Goal: Task Accomplishment & Management: Manage account settings

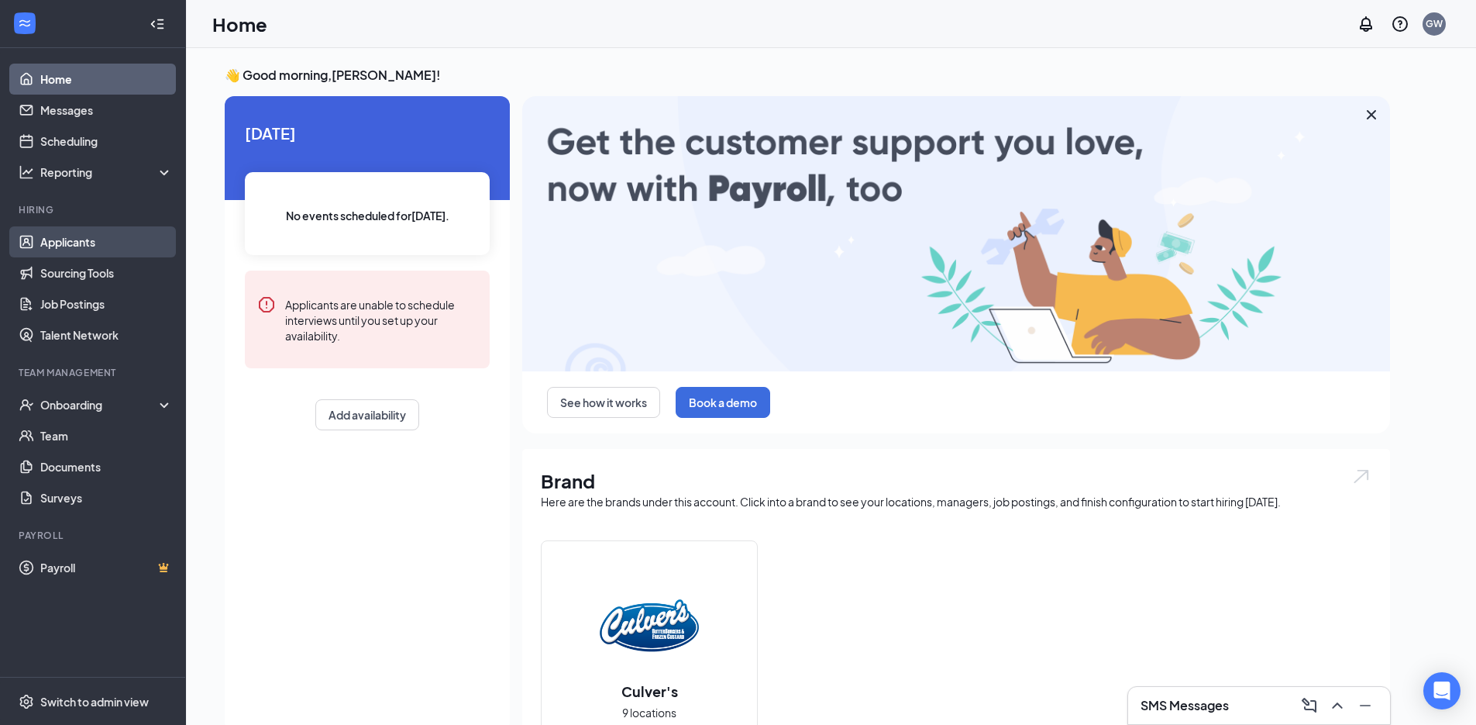
click at [71, 241] on link "Applicants" at bounding box center [106, 241] width 133 height 31
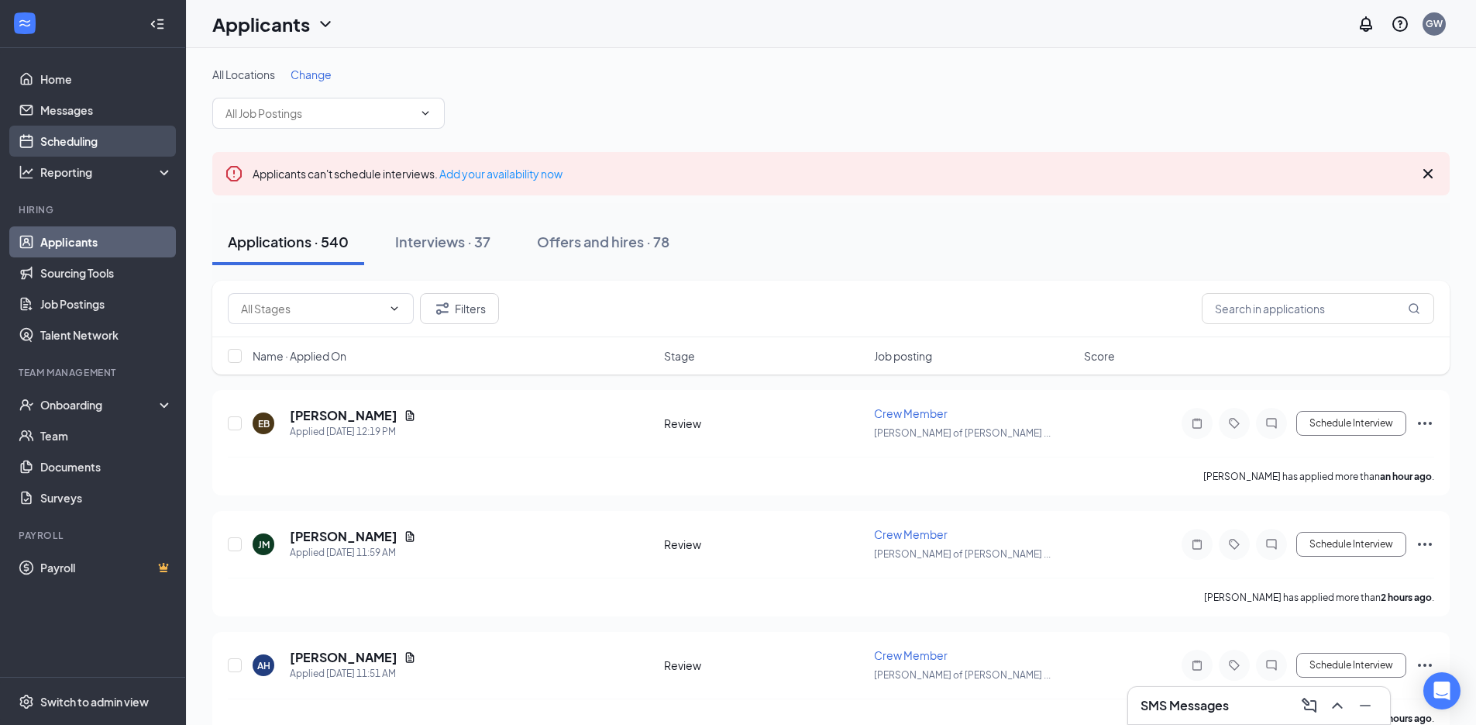
click at [74, 137] on link "Scheduling" at bounding box center [106, 141] width 133 height 31
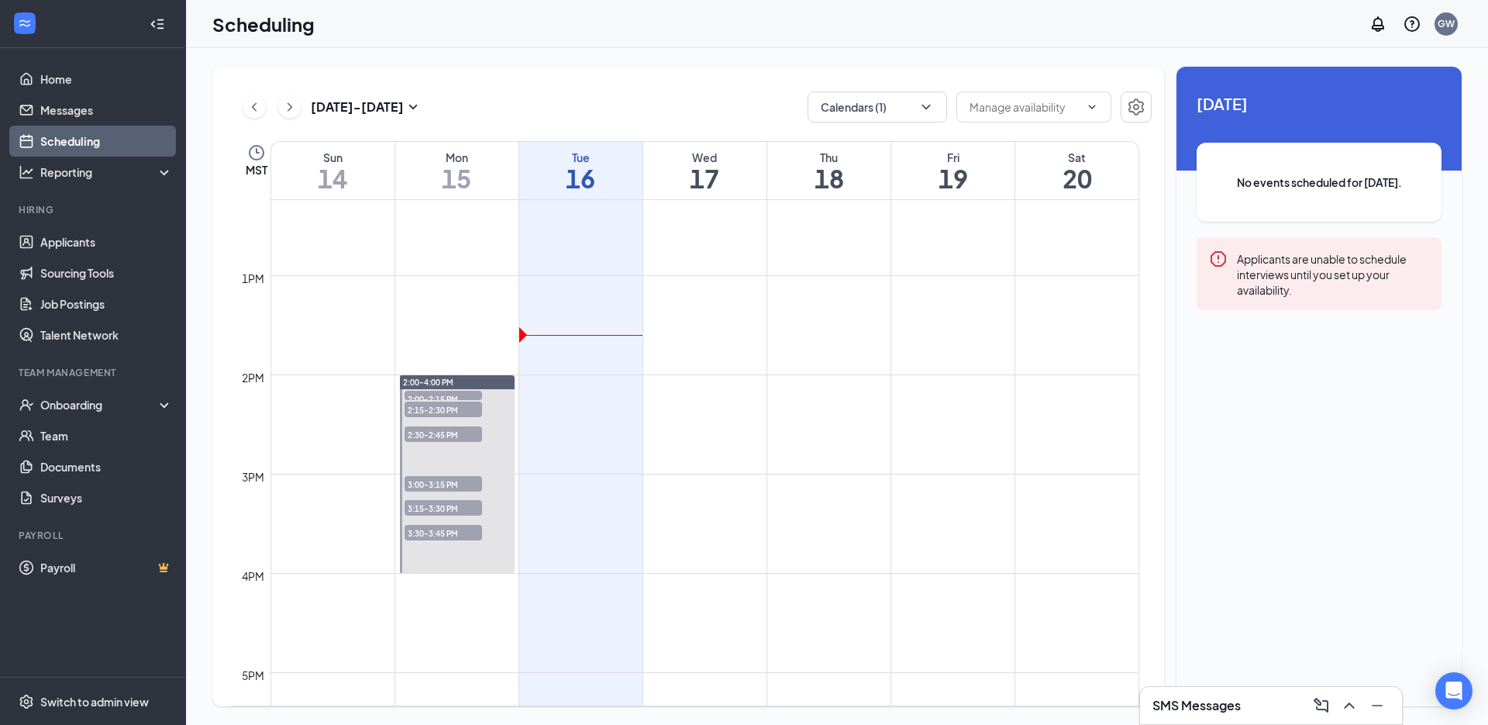
scroll to position [1211, 0]
click at [450, 398] on span "2:00-2:15 PM" at bounding box center [443, 401] width 77 height 15
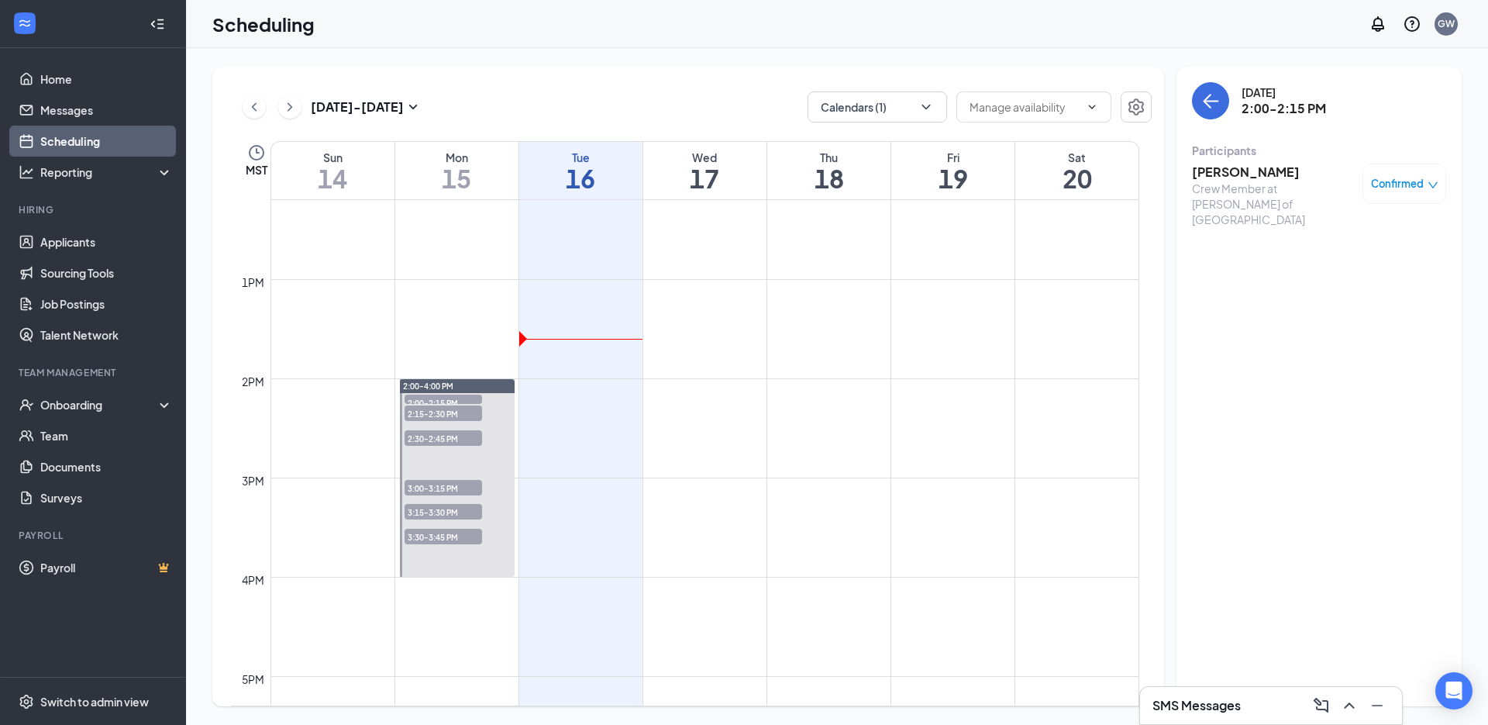
click at [441, 407] on span "2:15-2:30 PM" at bounding box center [443, 412] width 77 height 15
click at [439, 434] on span "2:30-2:45 PM" at bounding box center [443, 437] width 77 height 15
click at [1254, 175] on h3 "[PERSON_NAME]" at bounding box center [1273, 172] width 163 height 17
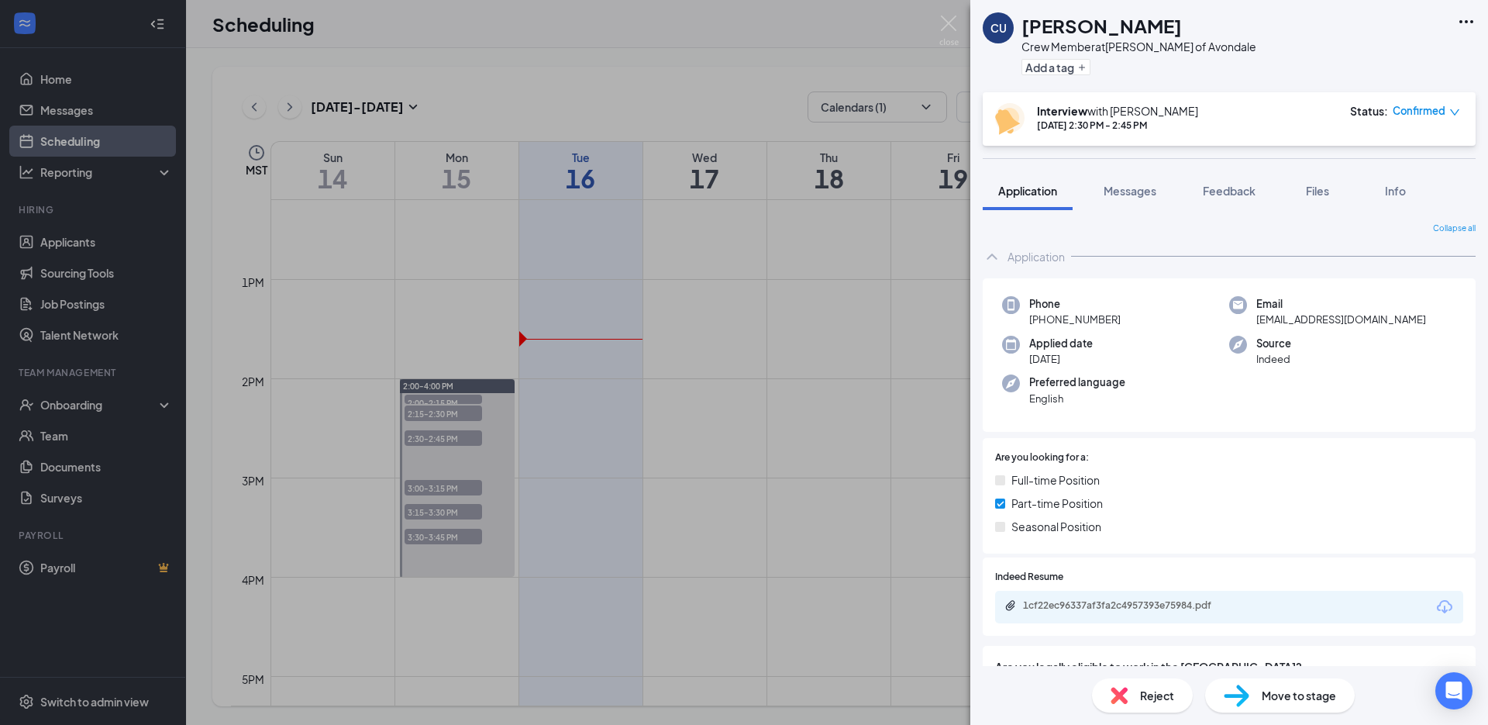
click at [1130, 691] on div "Reject" at bounding box center [1142, 695] width 101 height 34
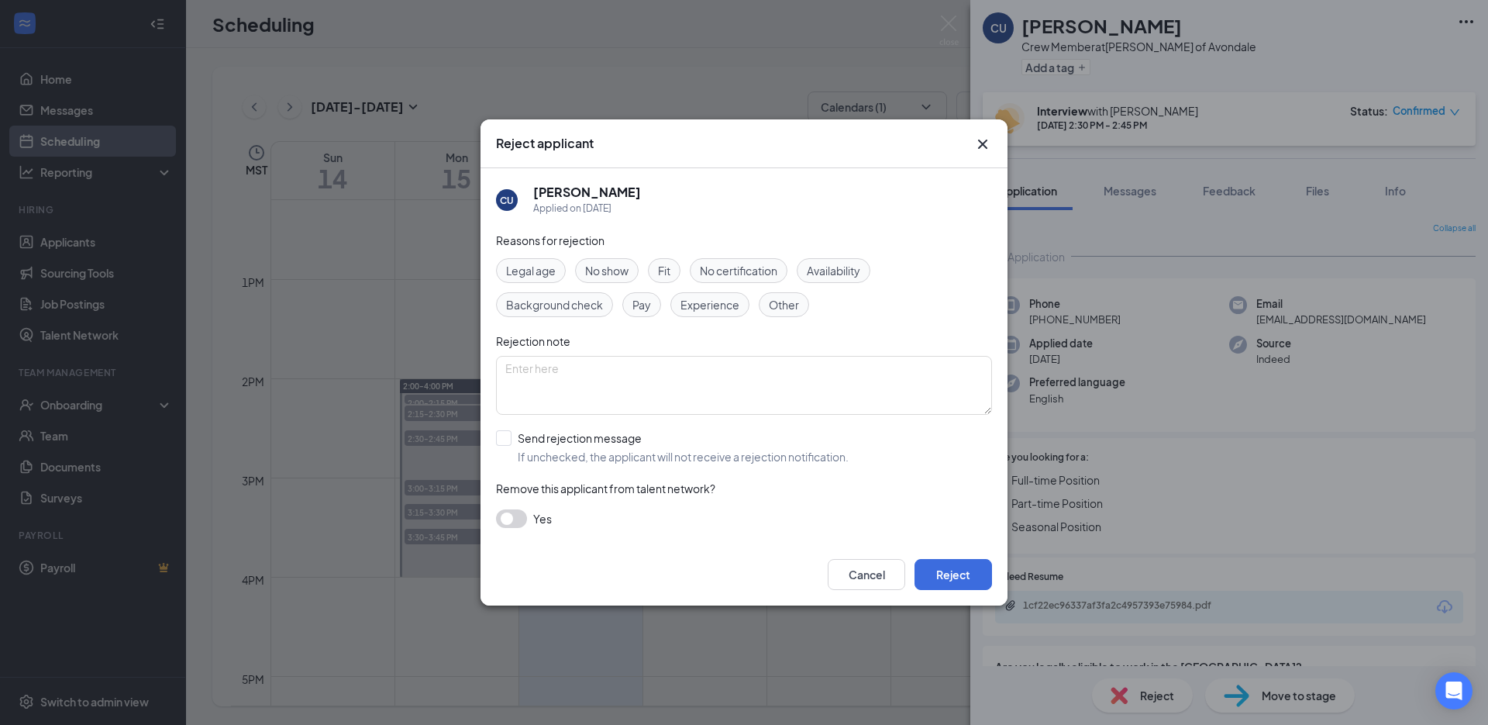
click at [666, 267] on span "Fit" at bounding box center [664, 270] width 12 height 17
click at [504, 436] on input "Send rejection message If unchecked, the applicant will not receive a rejection…" at bounding box center [672, 447] width 353 height 34
checkbox input "true"
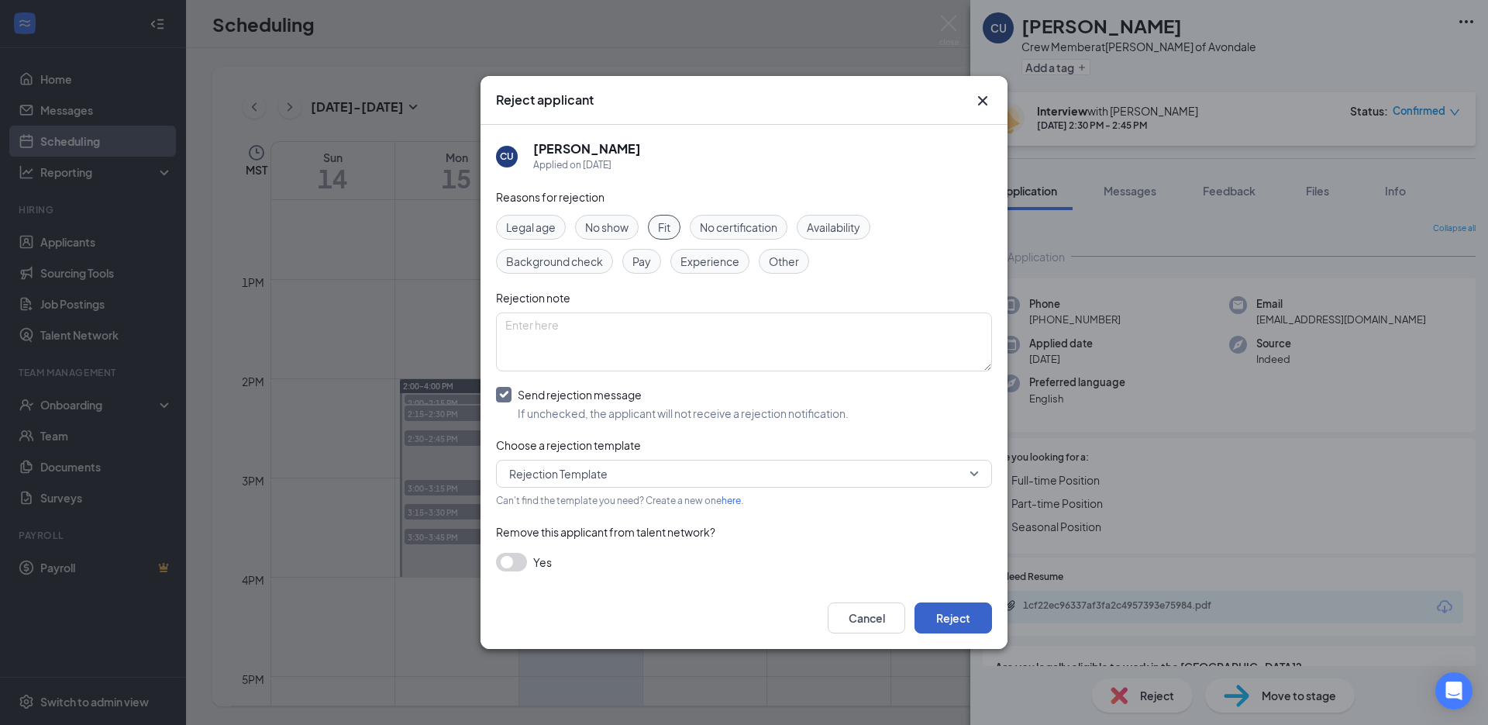
click at [952, 614] on button "Reject" at bounding box center [952, 617] width 77 height 31
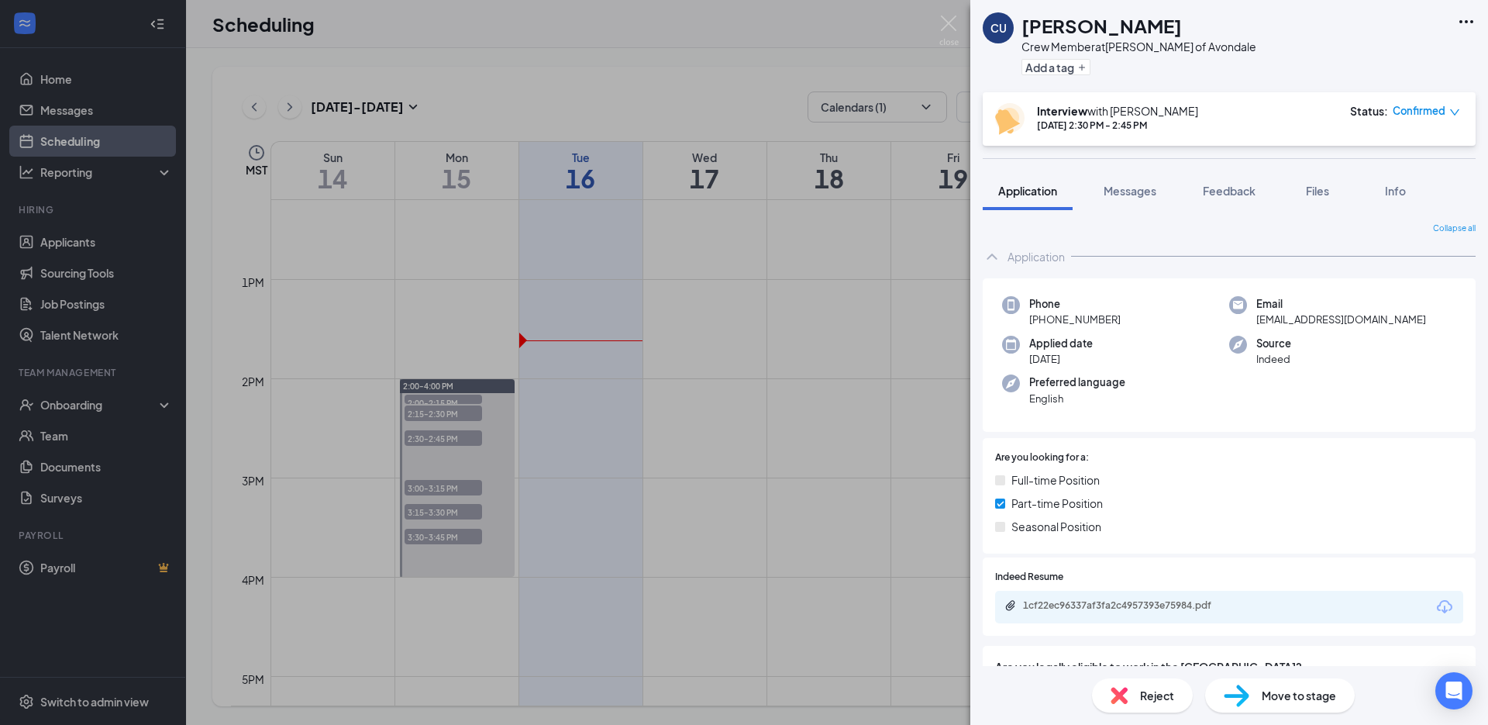
click at [1121, 697] on img at bounding box center [1119, 695] width 17 height 17
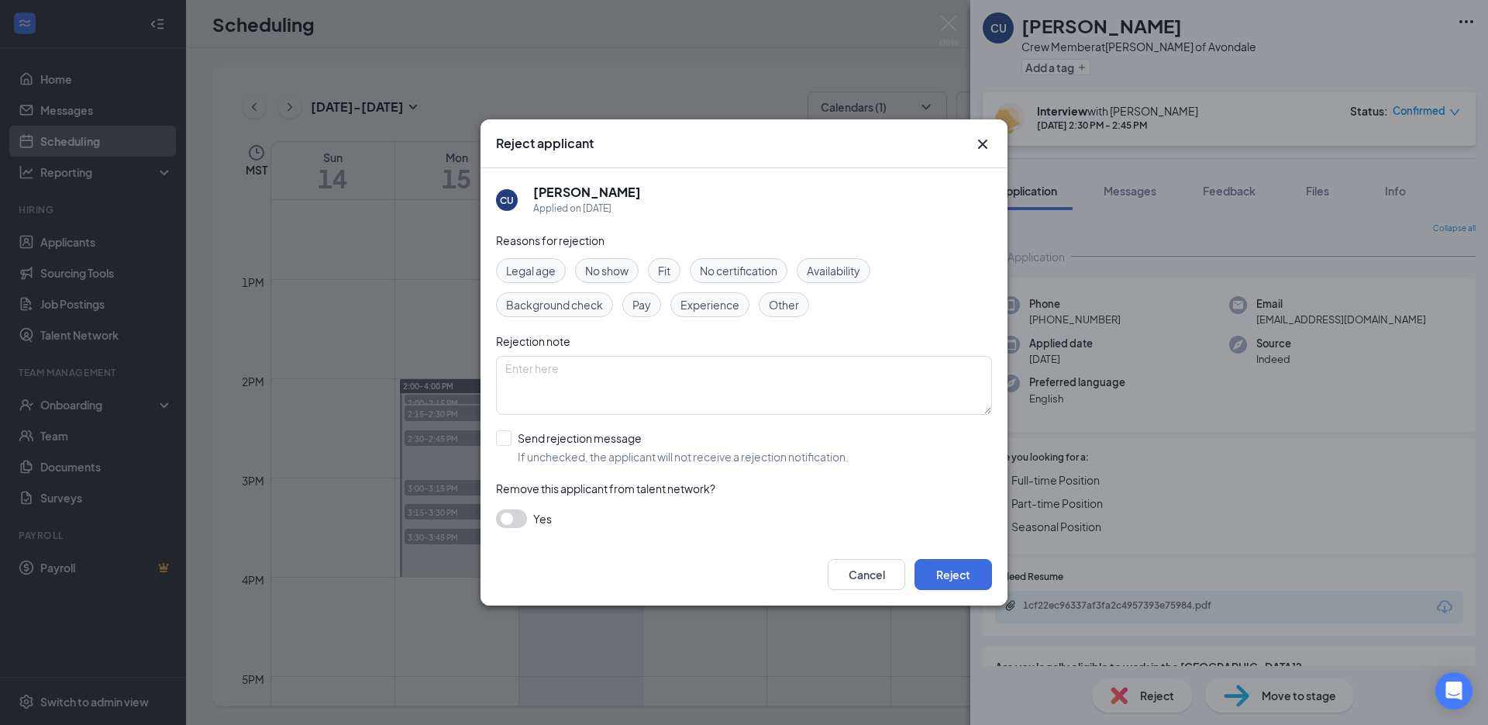
click at [675, 275] on div "Fit" at bounding box center [664, 270] width 33 height 25
click at [511, 439] on input "Send rejection message If unchecked, the applicant will not receive a rejection…" at bounding box center [672, 447] width 353 height 34
checkbox input "true"
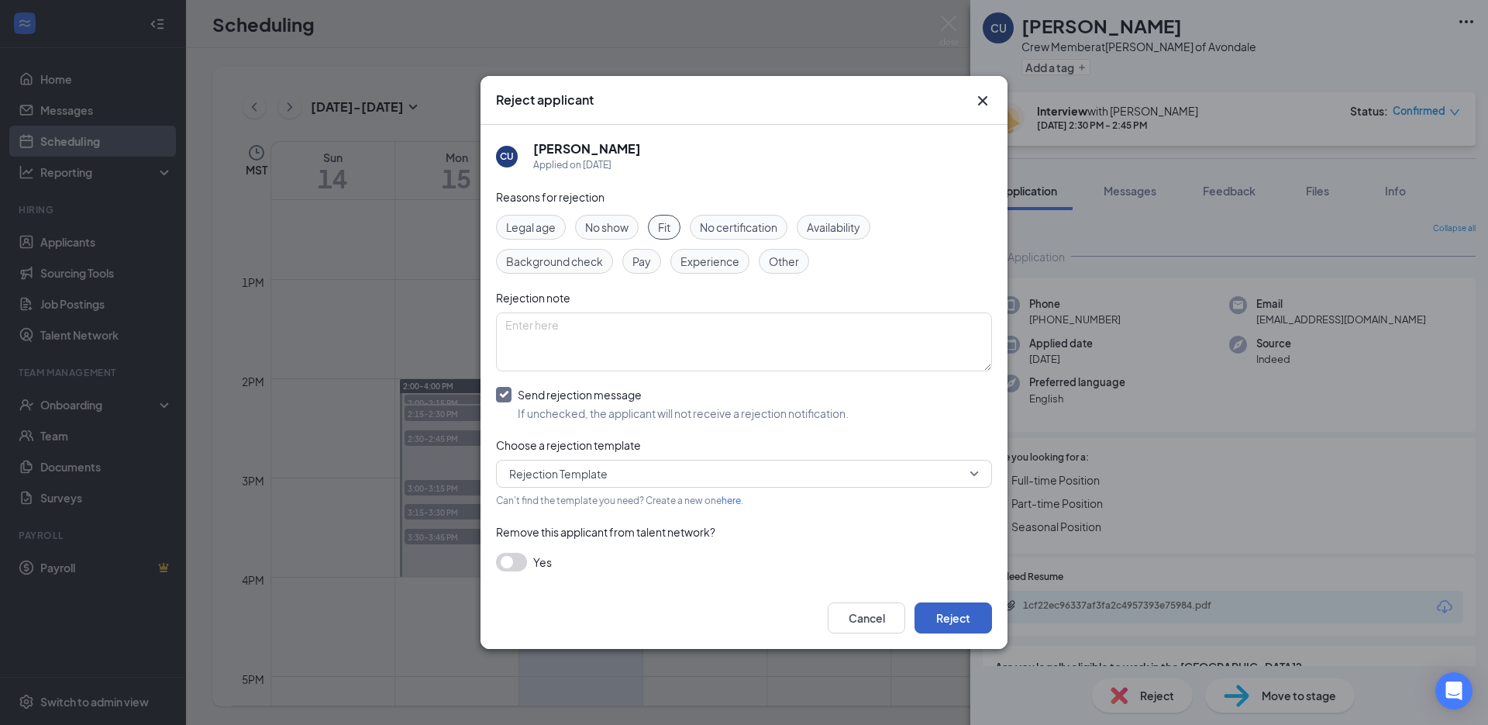
click at [975, 624] on button "Reject" at bounding box center [952, 617] width 77 height 31
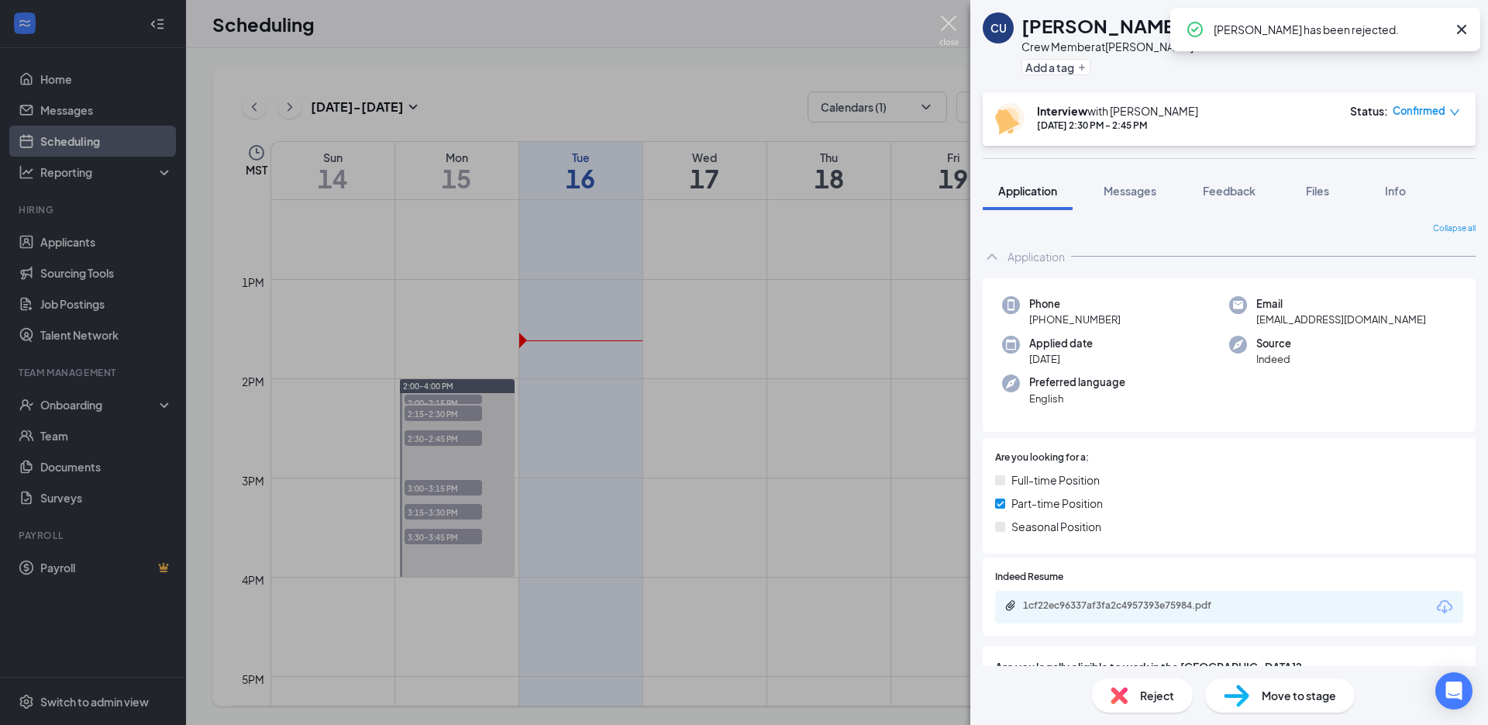
click at [947, 20] on img at bounding box center [948, 30] width 19 height 30
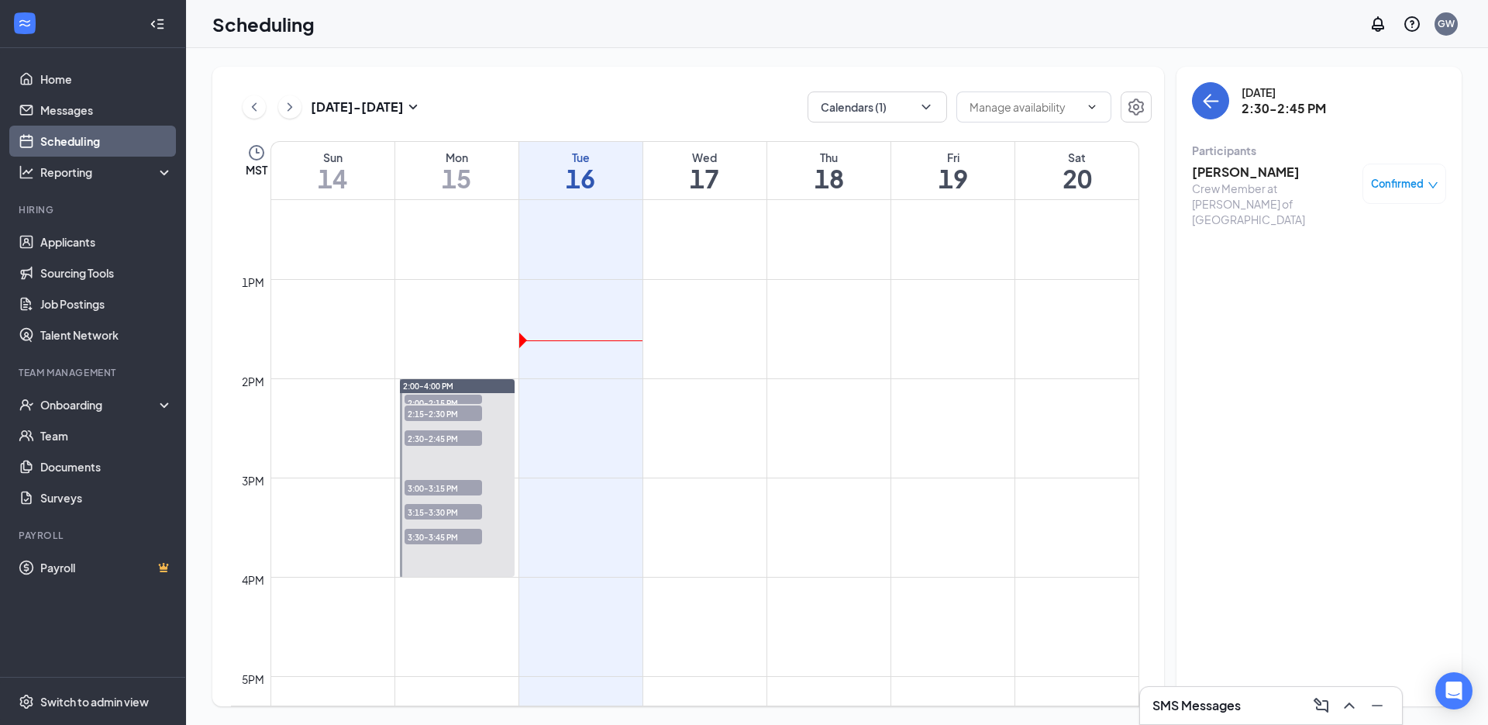
click at [458, 488] on span "3:00-3:15 PM" at bounding box center [443, 487] width 77 height 15
click at [1248, 180] on h3 "[PERSON_NAME]" at bounding box center [1273, 172] width 163 height 17
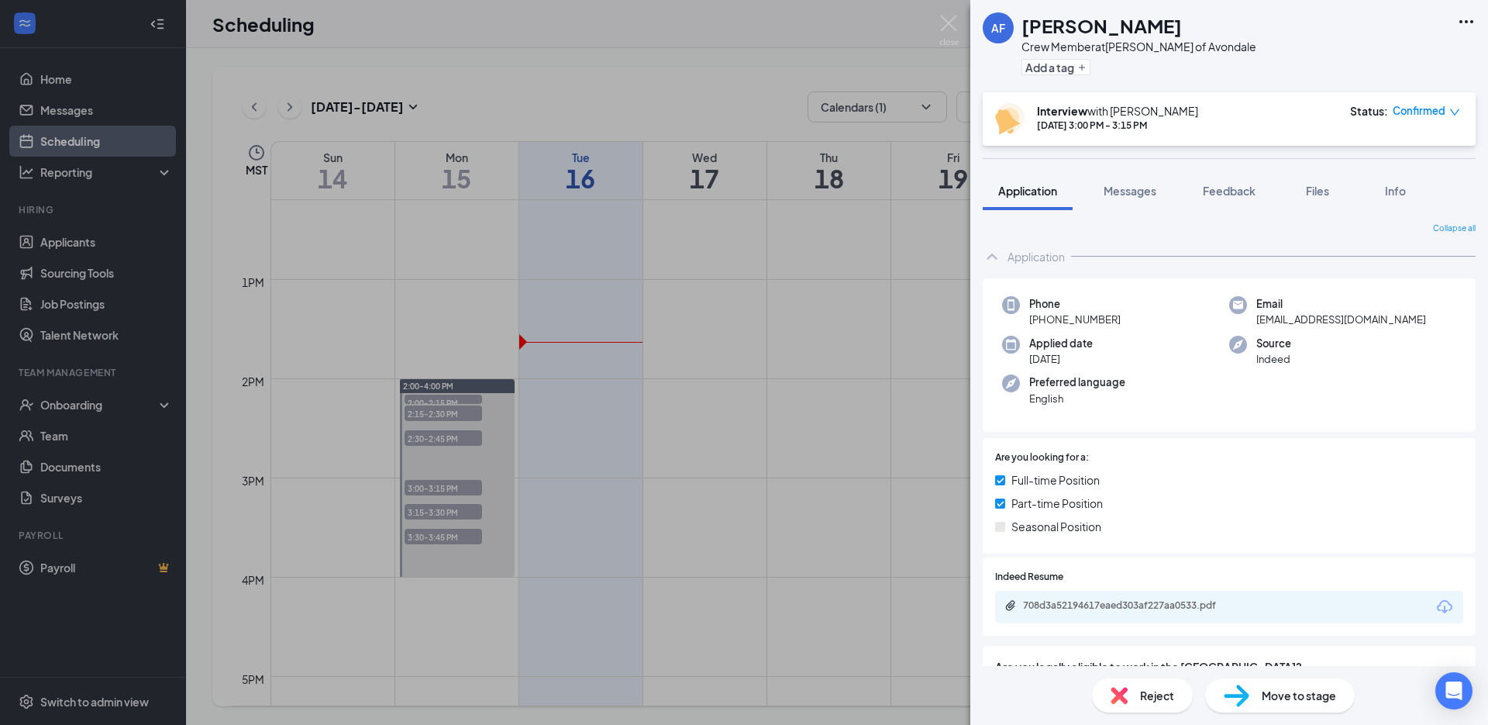
click at [1118, 686] on div "Reject" at bounding box center [1142, 695] width 101 height 34
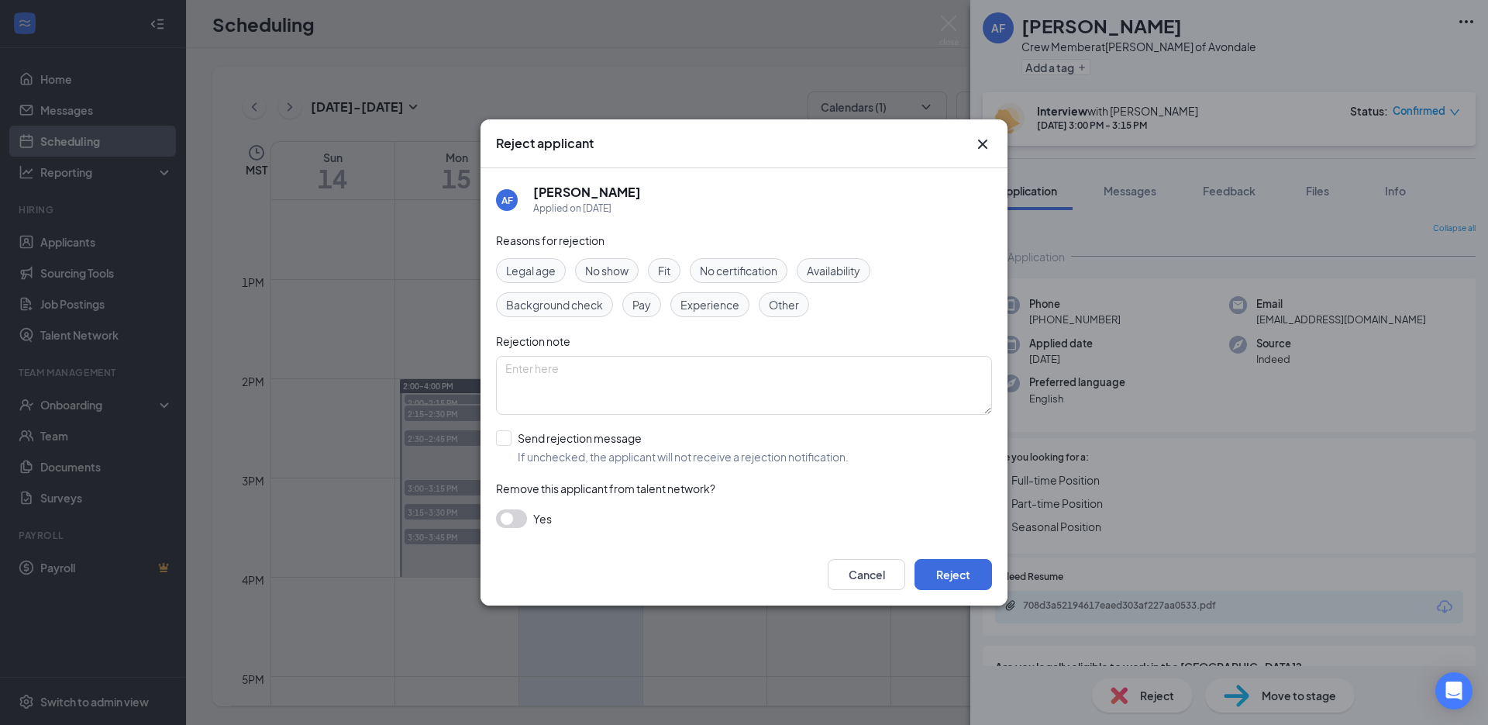
click at [662, 271] on span "Fit" at bounding box center [664, 270] width 12 height 17
click at [507, 439] on input "Send rejection message If unchecked, the applicant will not receive a rejection…" at bounding box center [672, 447] width 353 height 34
checkbox input "true"
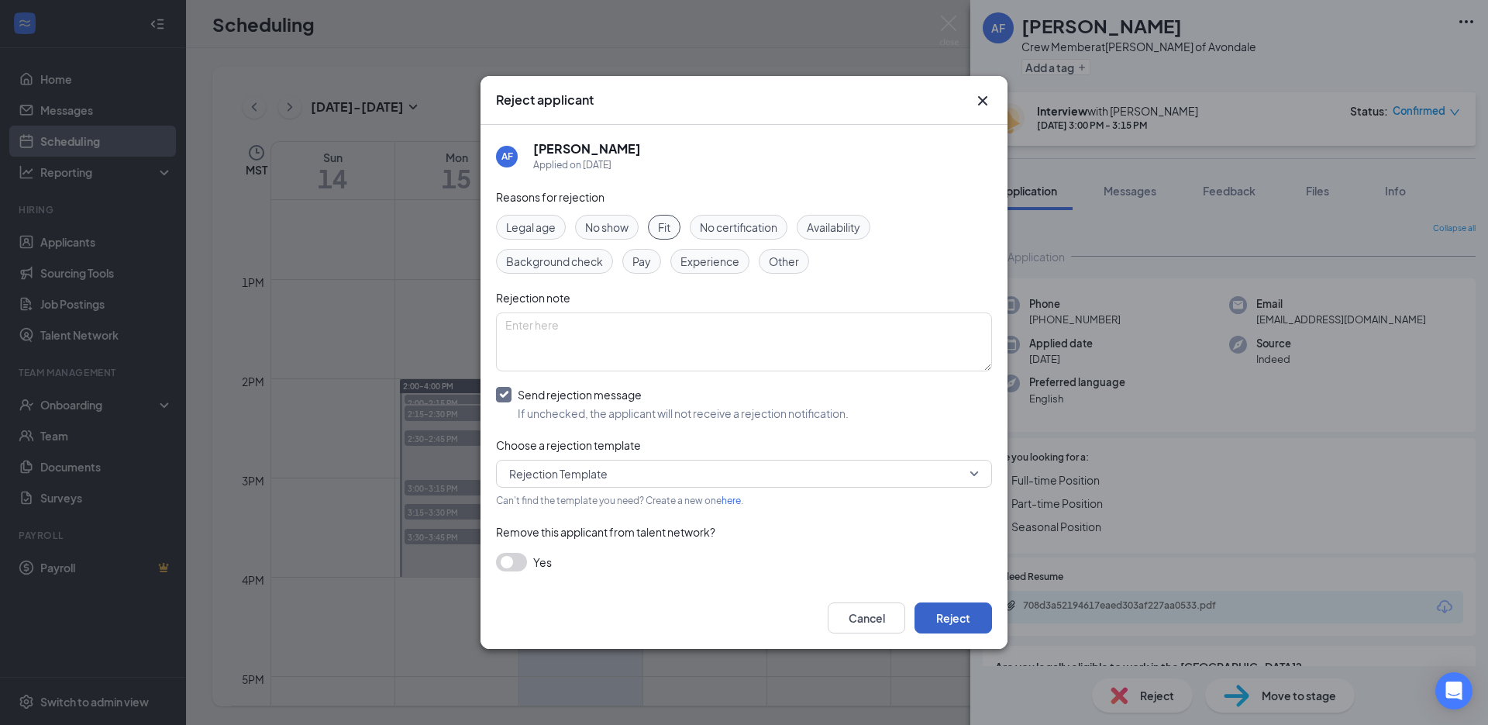
click at [952, 618] on button "Reject" at bounding box center [952, 617] width 77 height 31
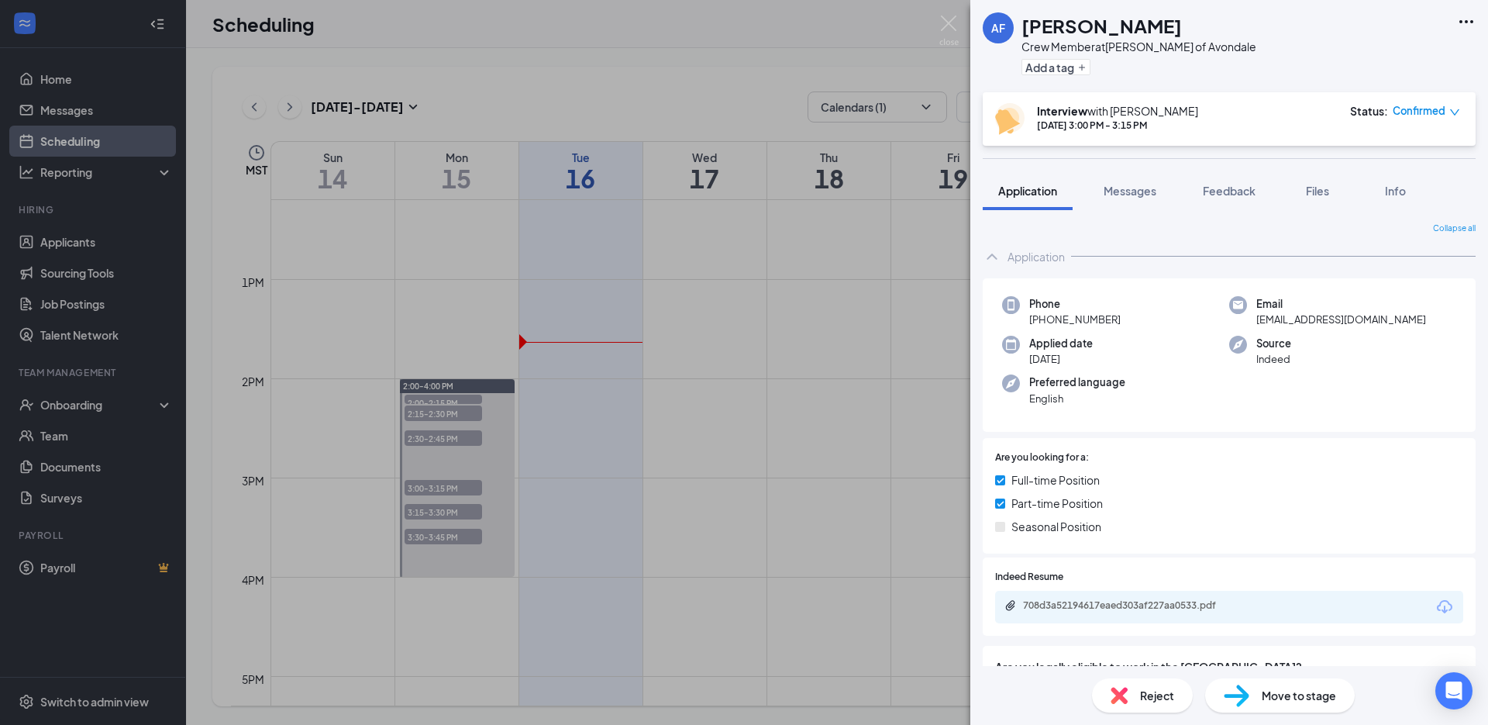
click at [446, 514] on div "AF [PERSON_NAME] Crew Member at [PERSON_NAME] of Avondale Add a tag Interview w…" at bounding box center [744, 362] width 1488 height 725
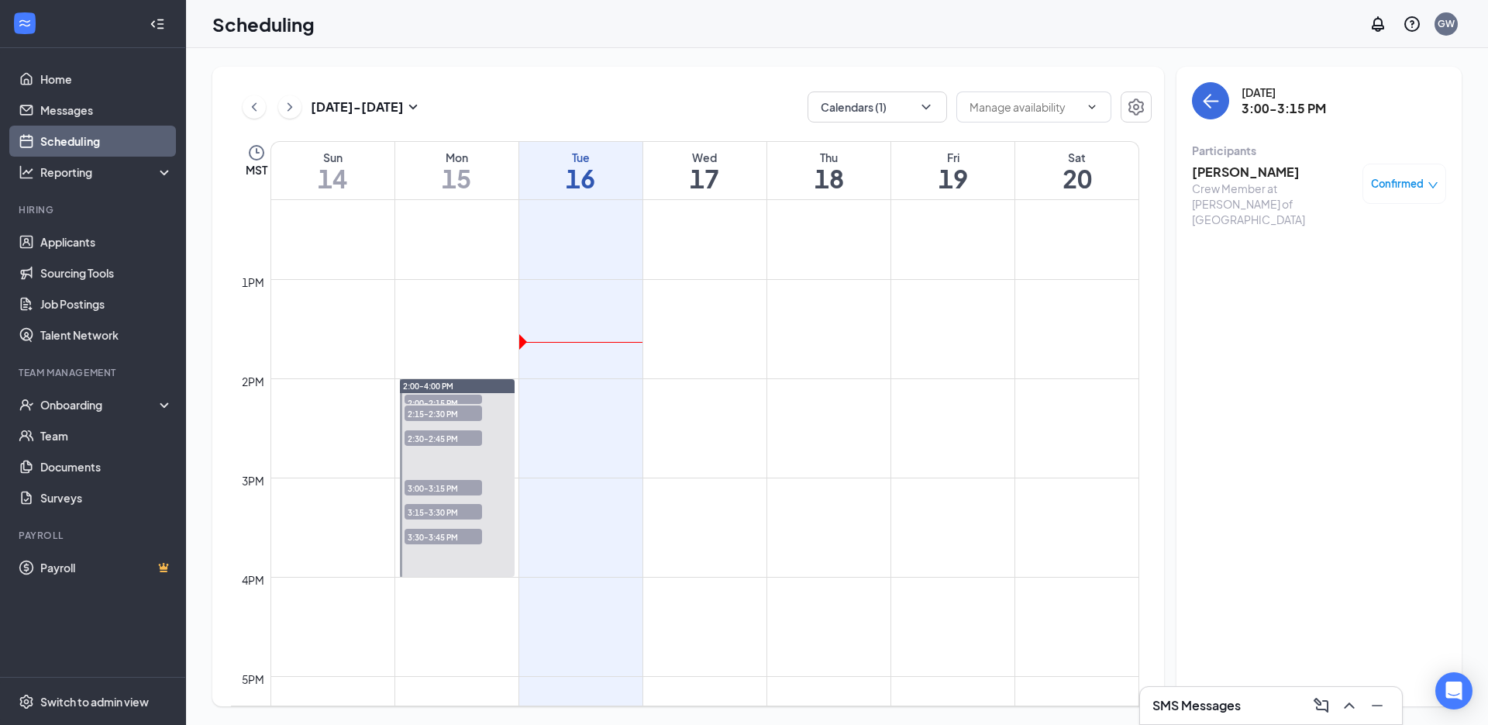
click at [446, 531] on span "3:30-3:45 PM" at bounding box center [443, 536] width 77 height 15
click at [448, 498] on div at bounding box center [457, 478] width 115 height 198
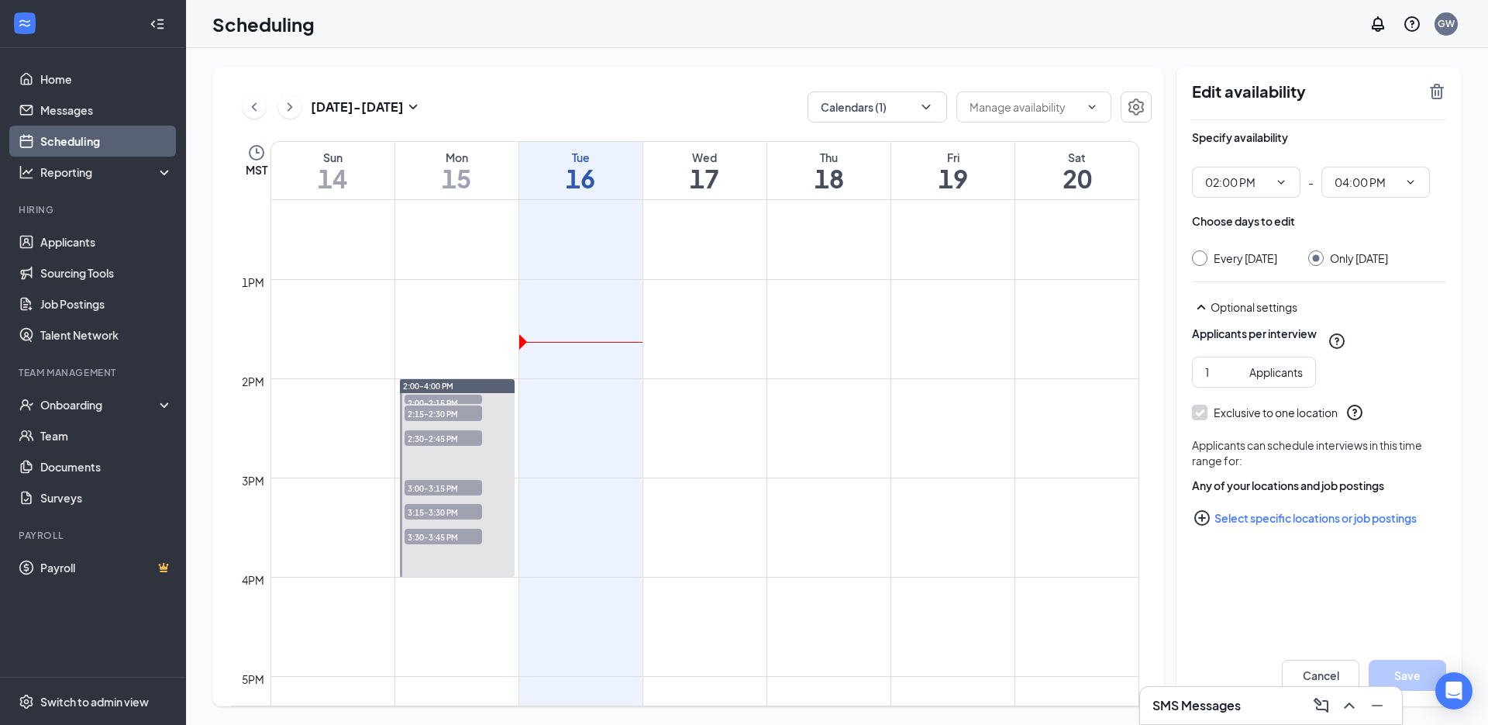
click at [449, 506] on span "3:15-3:30 PM" at bounding box center [443, 511] width 77 height 15
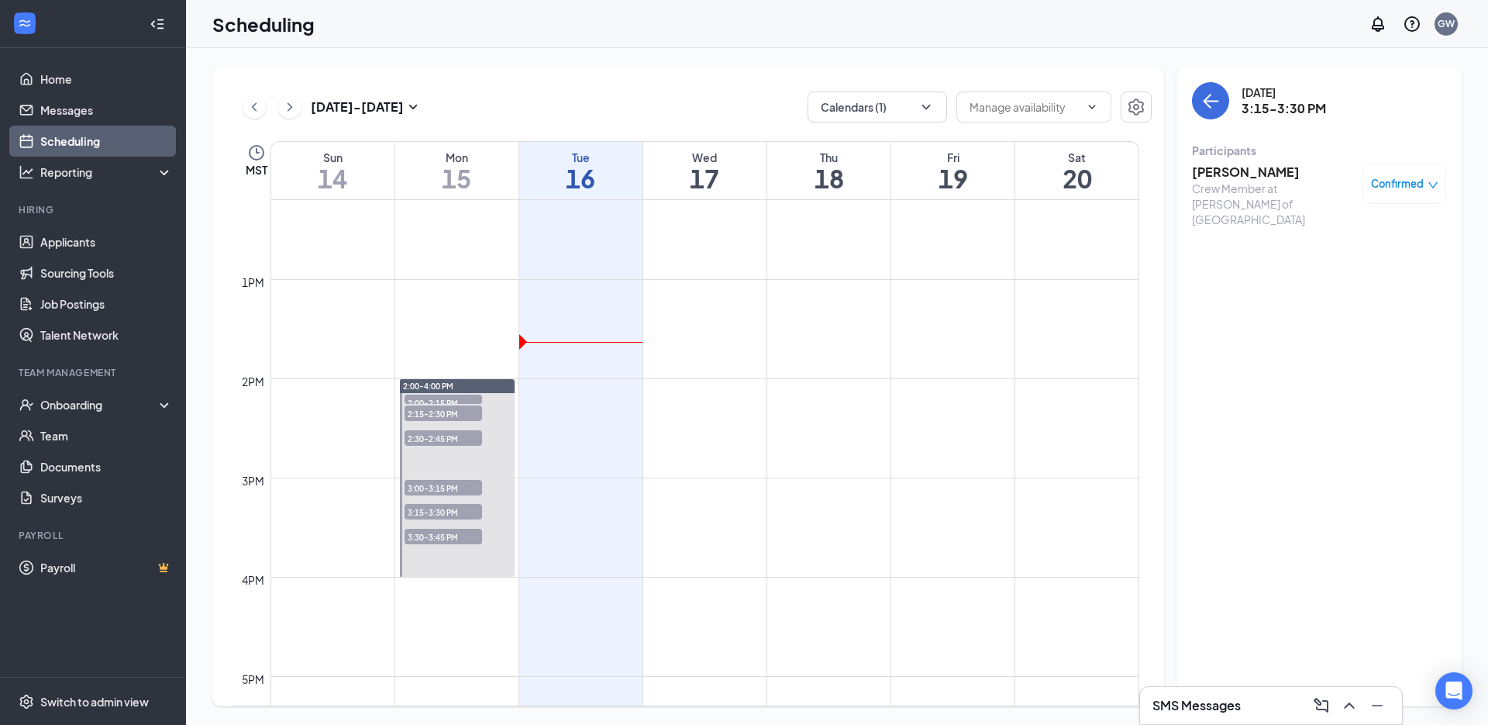
click at [449, 506] on span "3:15-3:30 PM" at bounding box center [443, 511] width 77 height 15
click at [1216, 178] on h3 "[PERSON_NAME]" at bounding box center [1273, 172] width 163 height 17
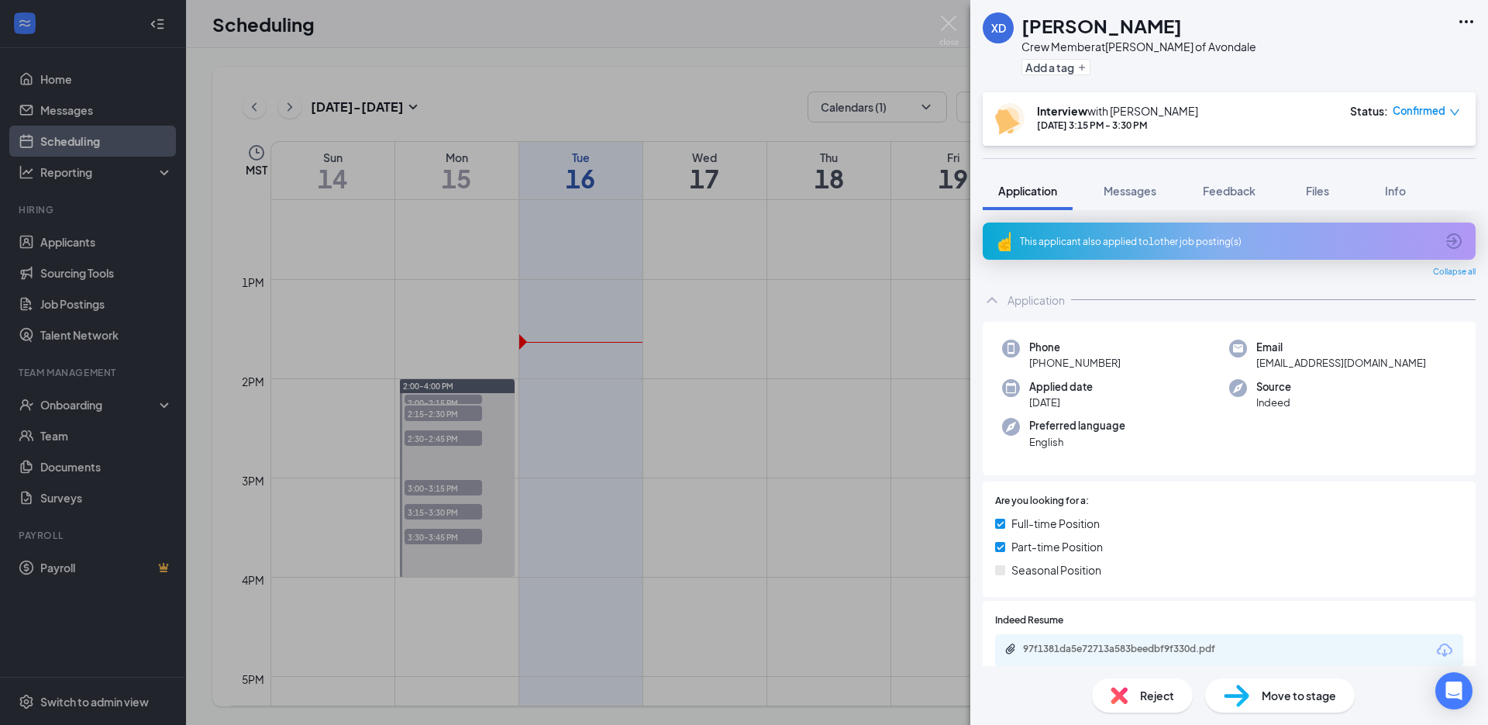
click at [1119, 691] on img at bounding box center [1119, 695] width 17 height 17
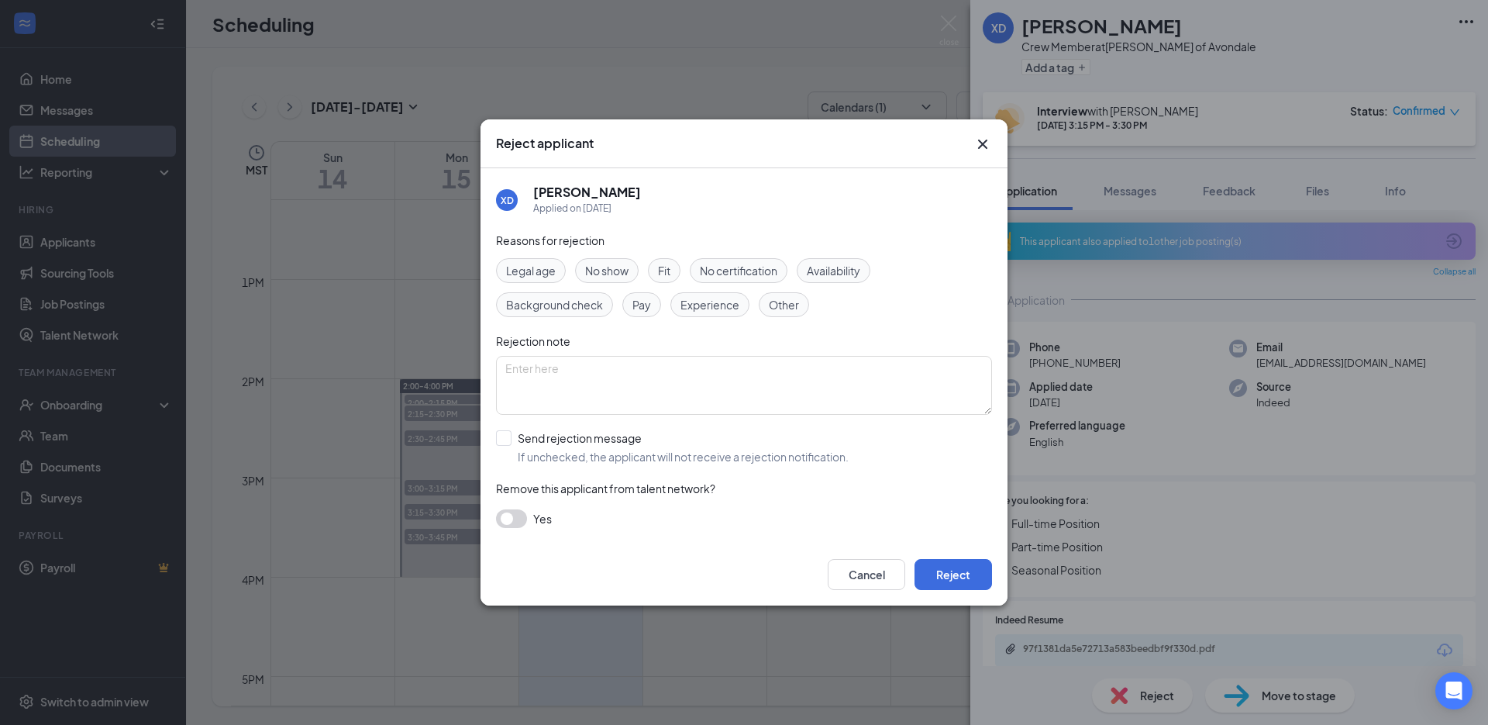
click at [673, 267] on div "Fit" at bounding box center [664, 270] width 33 height 25
click at [508, 439] on input "Send rejection message If unchecked, the applicant will not receive a rejection…" at bounding box center [672, 447] width 353 height 34
checkbox input "true"
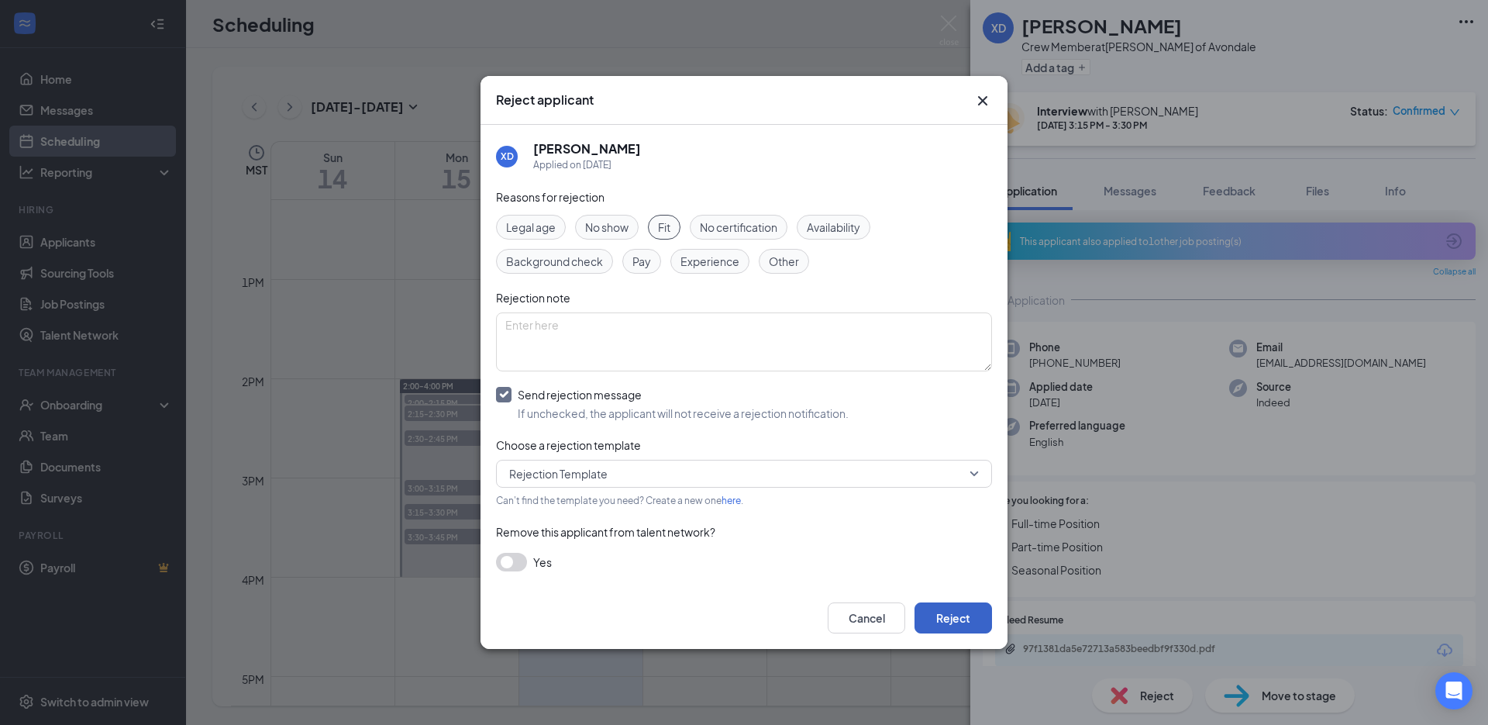
click at [960, 620] on button "Reject" at bounding box center [952, 617] width 77 height 31
